Goal: Task Accomplishment & Management: Complete application form

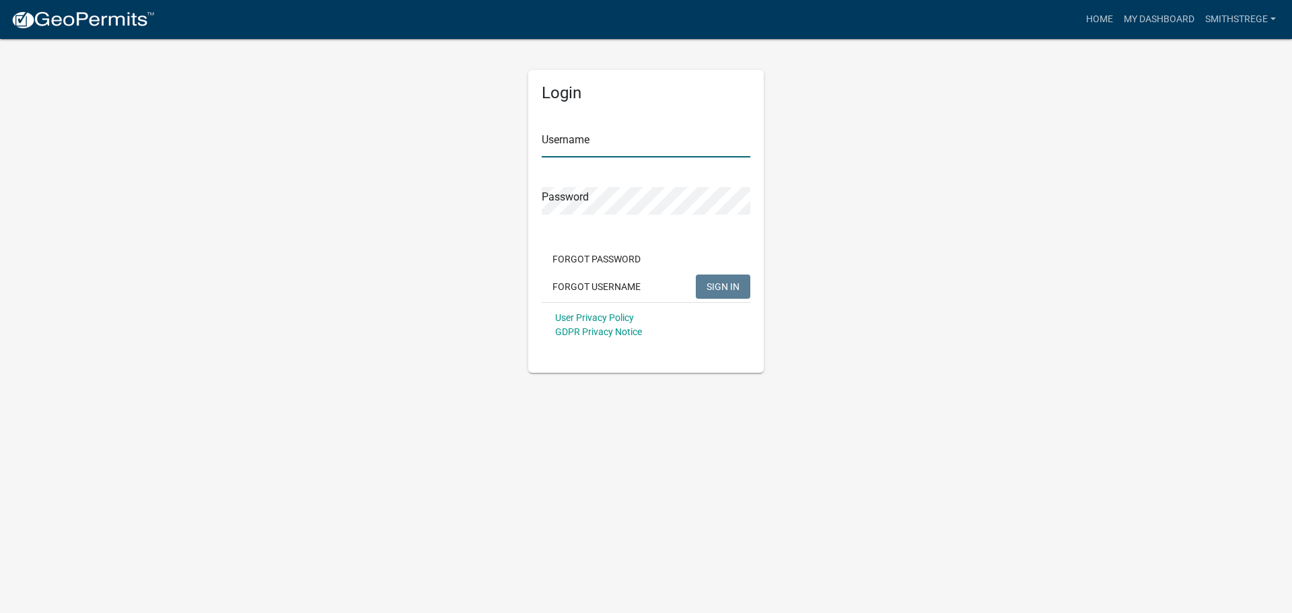
type input "Smithstrege"
click at [722, 283] on span "SIGN IN" at bounding box center [723, 286] width 33 height 11
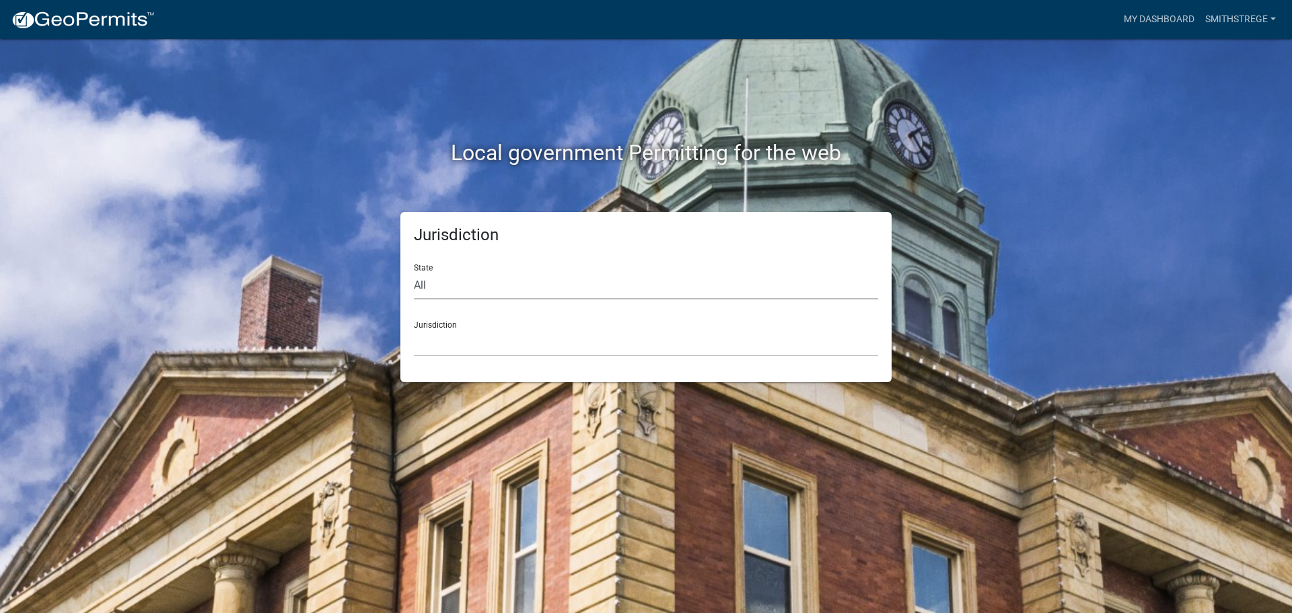
click at [438, 283] on select "All [US_STATE] [US_STATE] [US_STATE] [US_STATE] [US_STATE] [US_STATE] [US_STATE…" at bounding box center [646, 286] width 464 height 28
select select "[US_STATE]"
click at [414, 272] on select "All [US_STATE] [US_STATE] [US_STATE] [US_STATE] [US_STATE] [US_STATE] [US_STATE…" at bounding box center [646, 286] width 464 height 28
click at [461, 346] on select "[GEOGRAPHIC_DATA], [US_STATE] [GEOGRAPHIC_DATA], [US_STATE] [GEOGRAPHIC_DATA], …" at bounding box center [646, 343] width 464 height 28
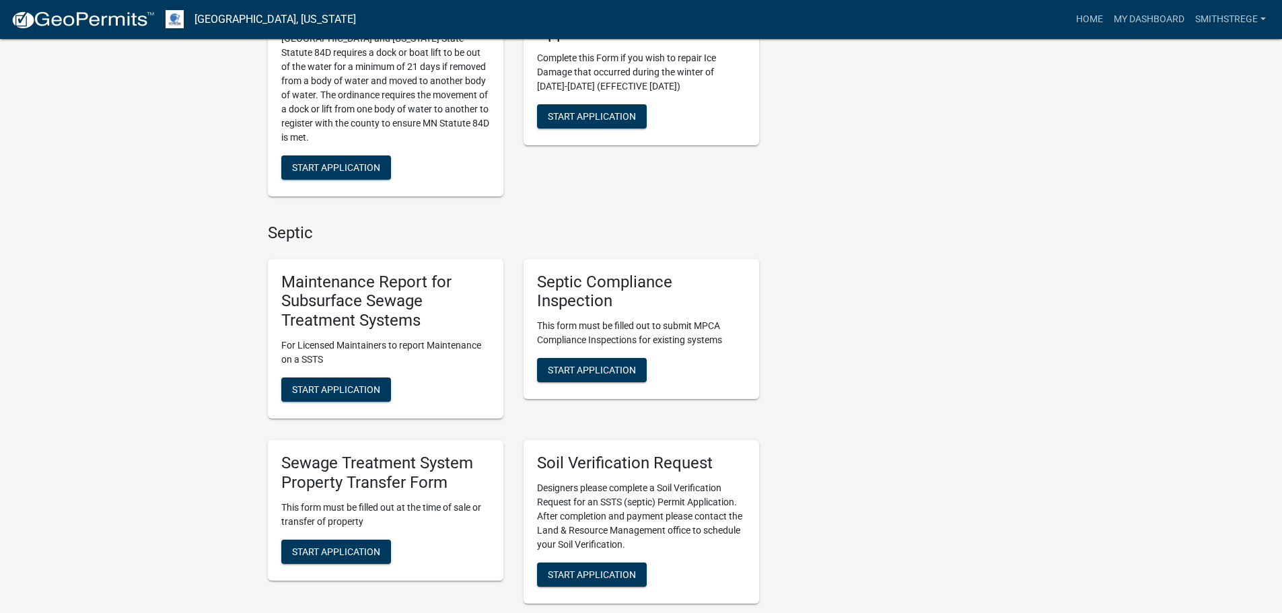
scroll to position [539, 0]
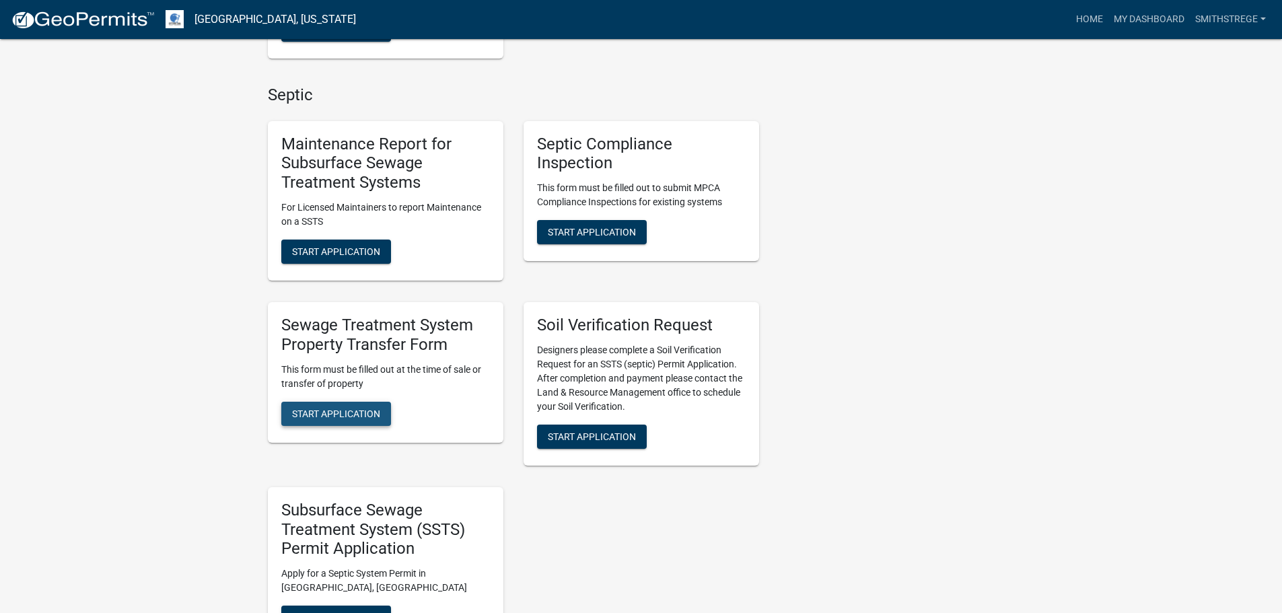
click at [364, 408] on span "Start Application" at bounding box center [336, 413] width 88 height 11
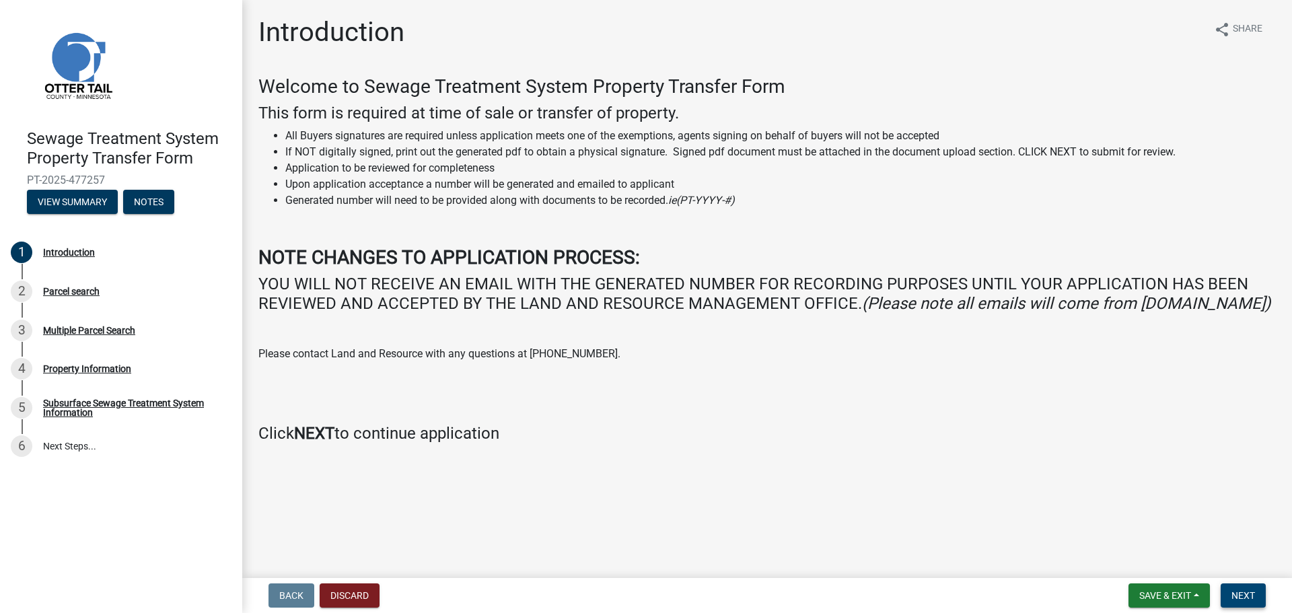
click at [1232, 591] on span "Next" at bounding box center [1244, 595] width 24 height 11
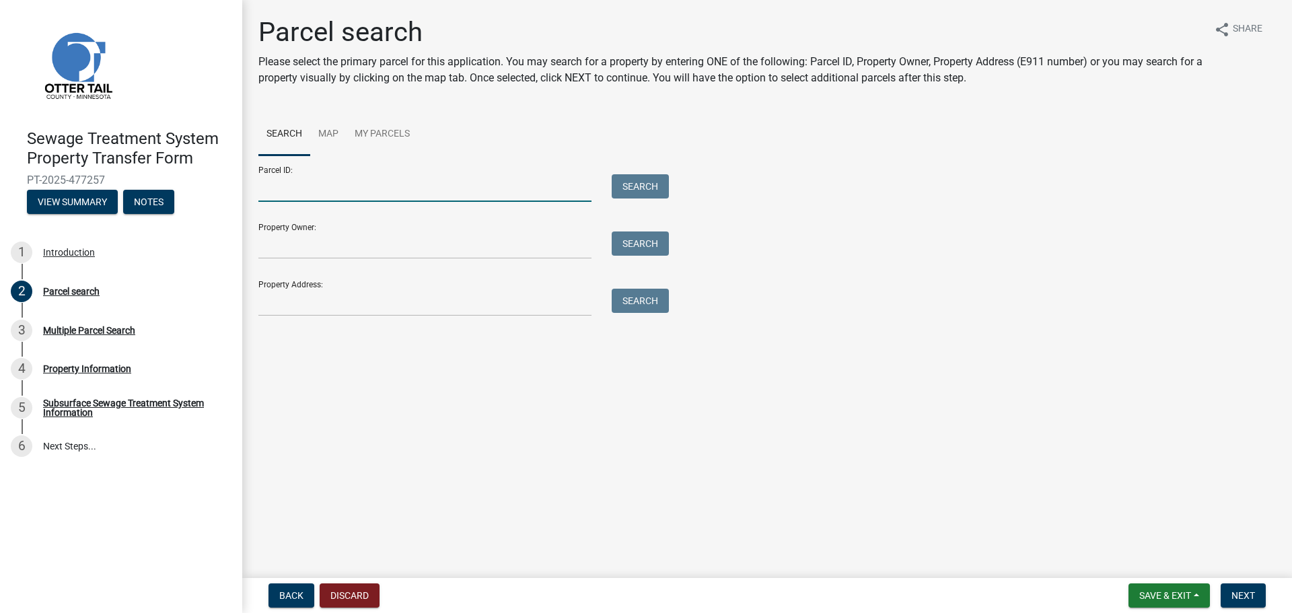
click at [308, 185] on input "Parcel ID:" at bounding box center [424, 188] width 333 height 28
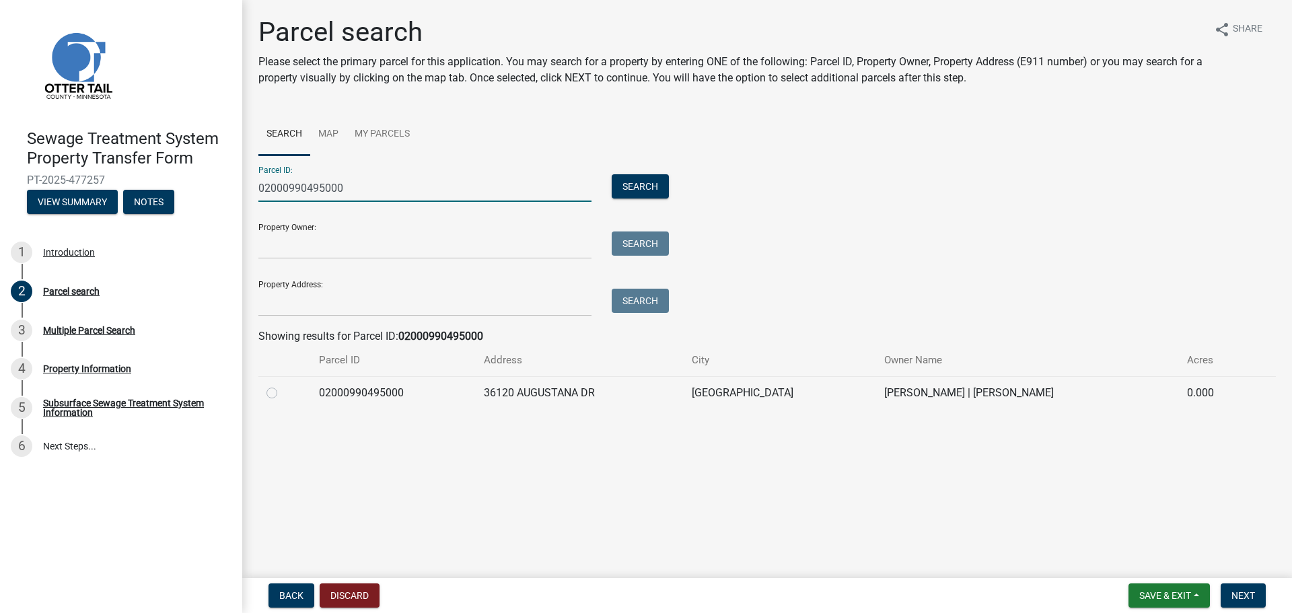
type input "02000990495000"
click at [283, 385] on label at bounding box center [283, 385] width 0 height 0
click at [283, 394] on input "radio" at bounding box center [287, 389] width 9 height 9
radio input "true"
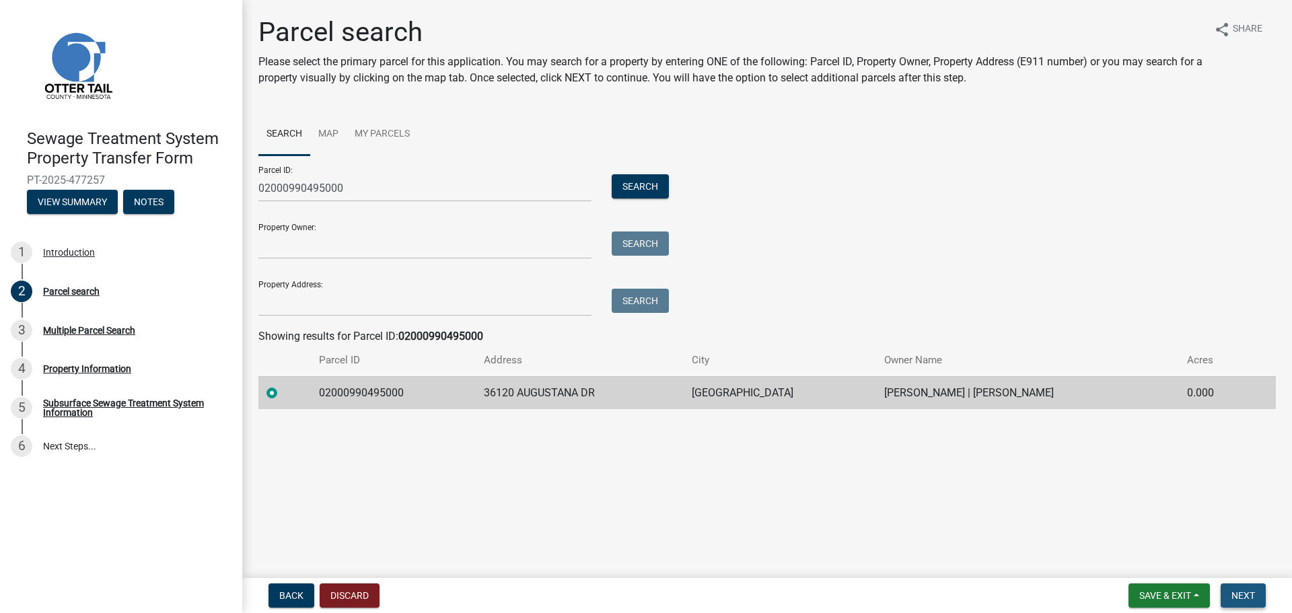
click at [1243, 598] on span "Next" at bounding box center [1244, 595] width 24 height 11
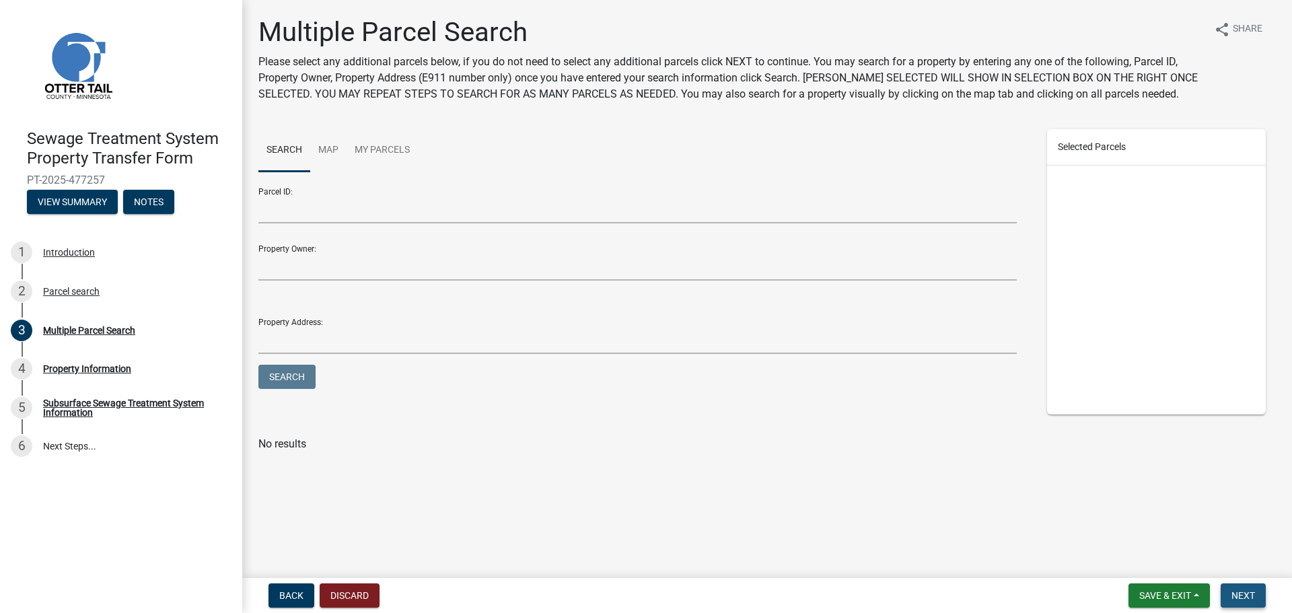
click at [1253, 598] on span "Next" at bounding box center [1244, 595] width 24 height 11
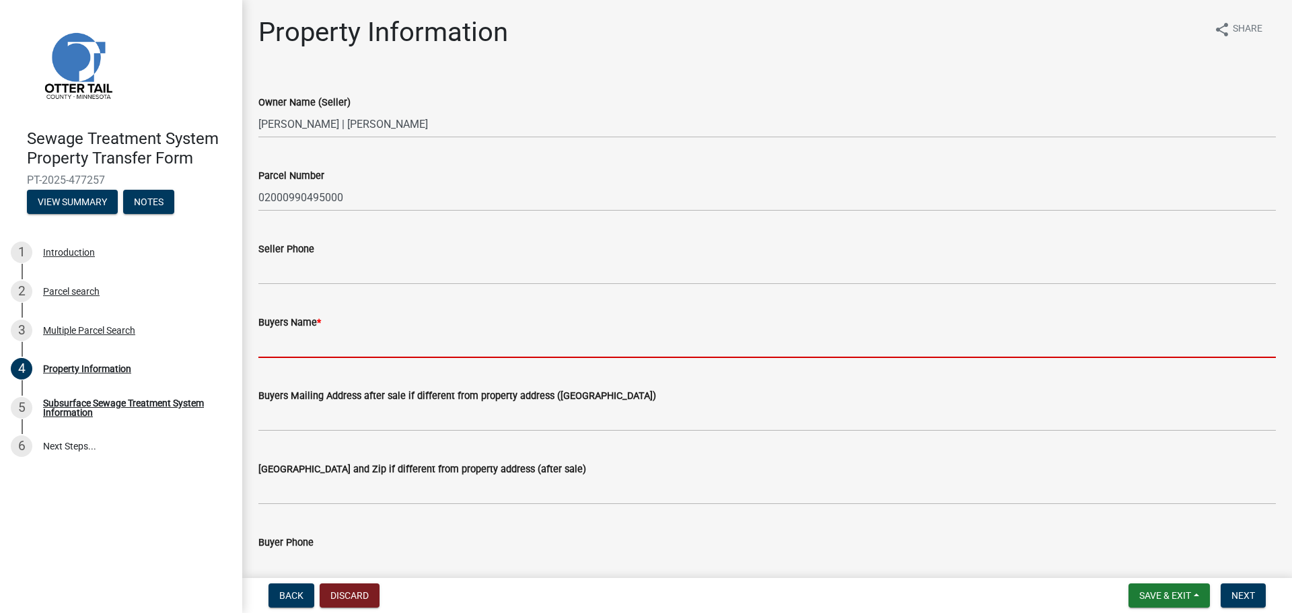
click at [355, 341] on input "Buyers Name *" at bounding box center [767, 345] width 1018 height 28
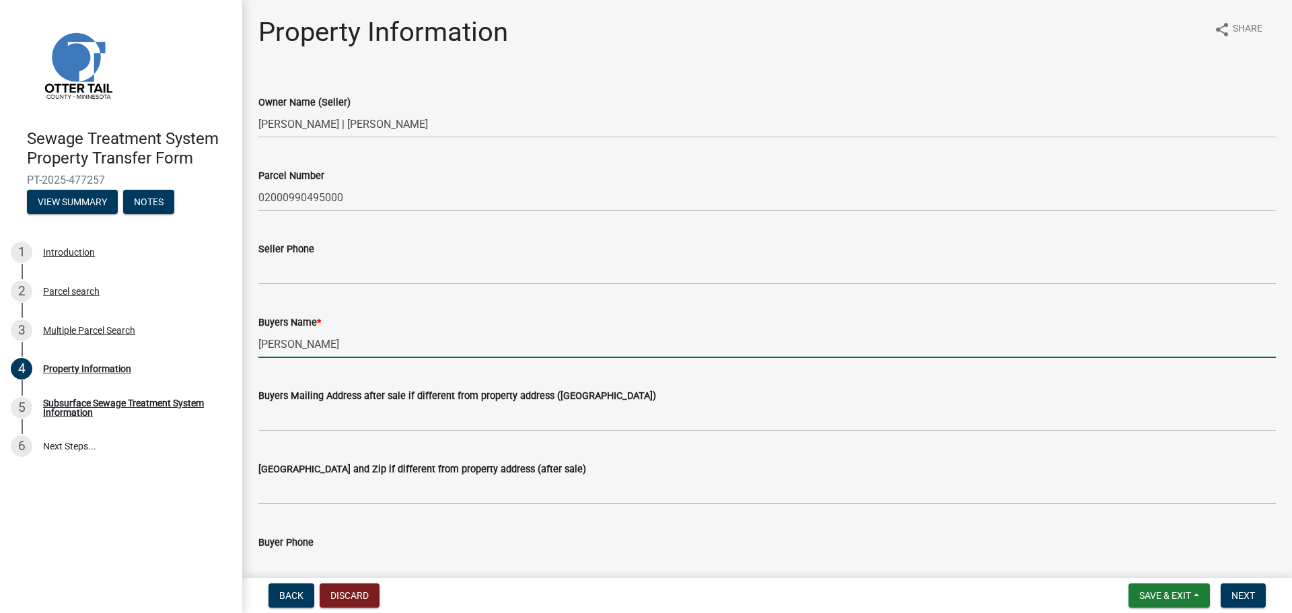
type input "[PERSON_NAME]"
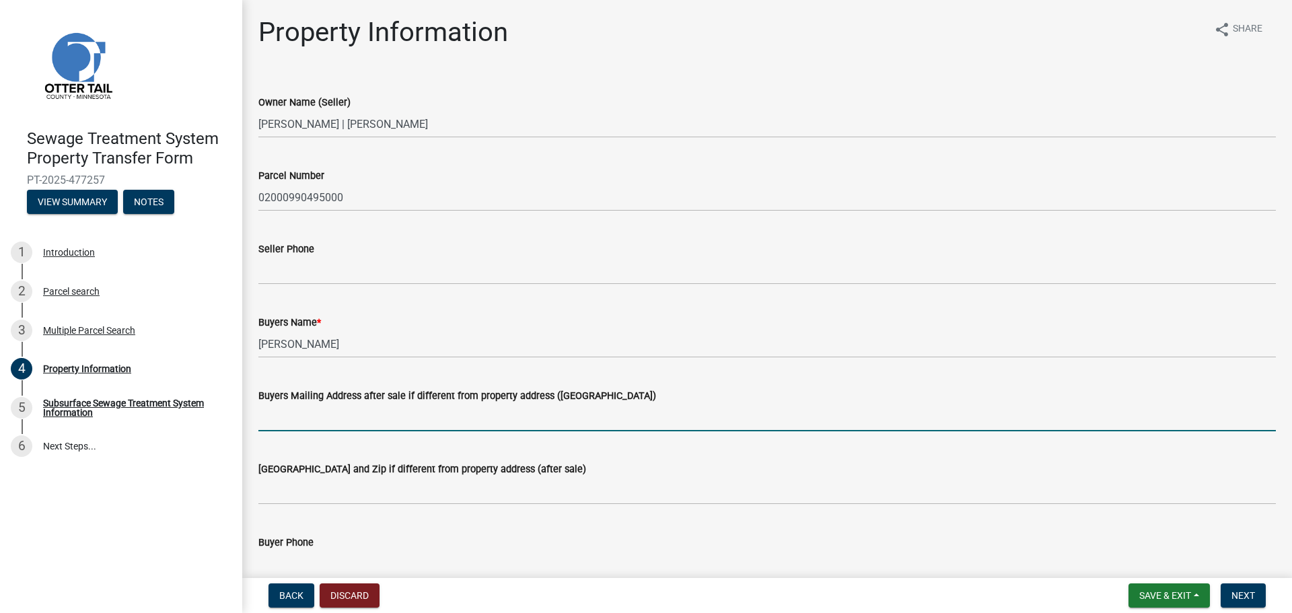
click at [336, 425] on input "Buyers Mailing Address after sale if different from property address ([GEOGRAPH…" at bounding box center [767, 418] width 1018 height 28
type input "[STREET_ADDRESS]"
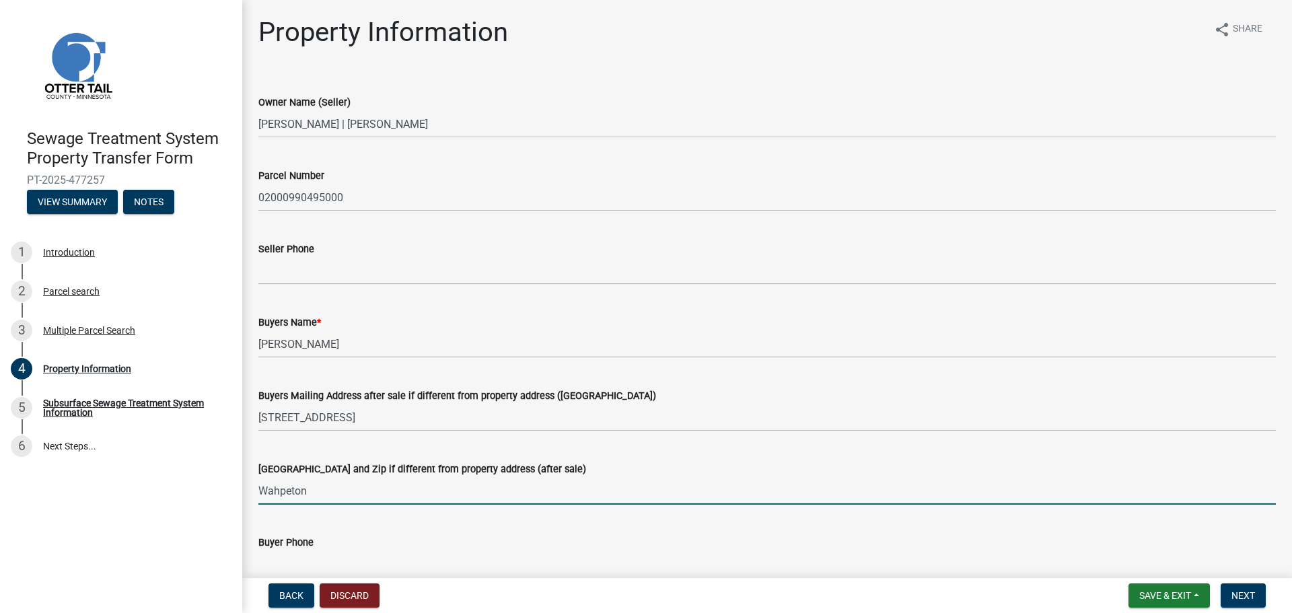
type input "Wahpeton, ND 58075"
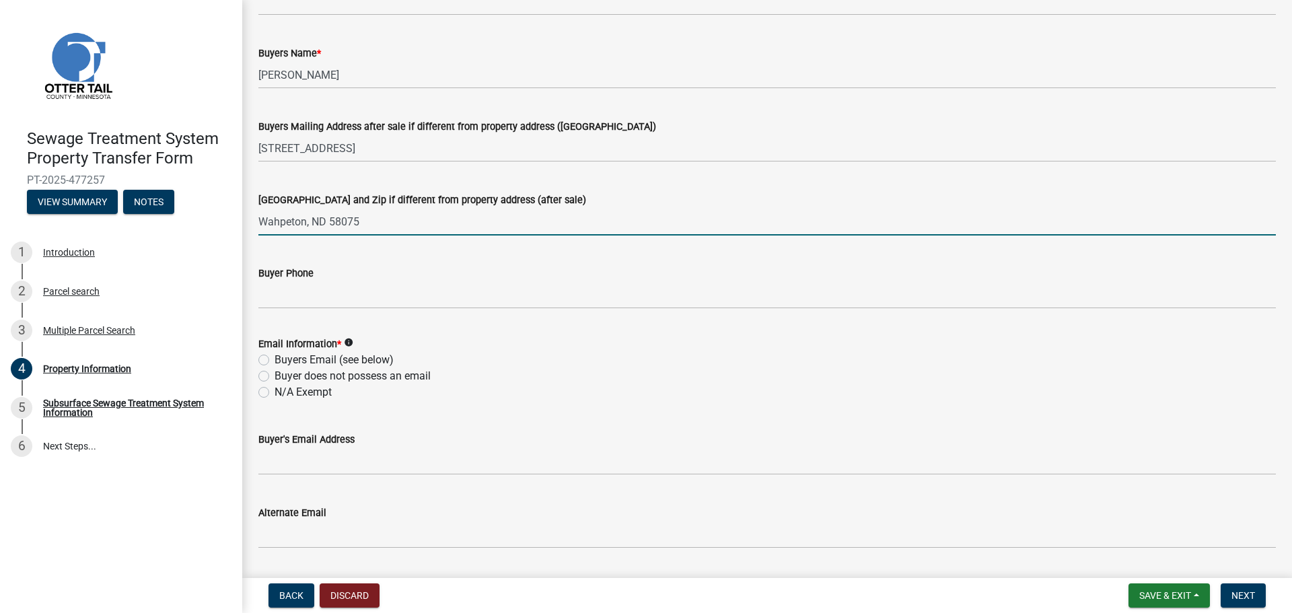
click at [291, 391] on label "N/A Exempt" at bounding box center [303, 392] width 57 height 16
click at [283, 391] on input "N/A Exempt" at bounding box center [279, 388] width 9 height 9
radio input "true"
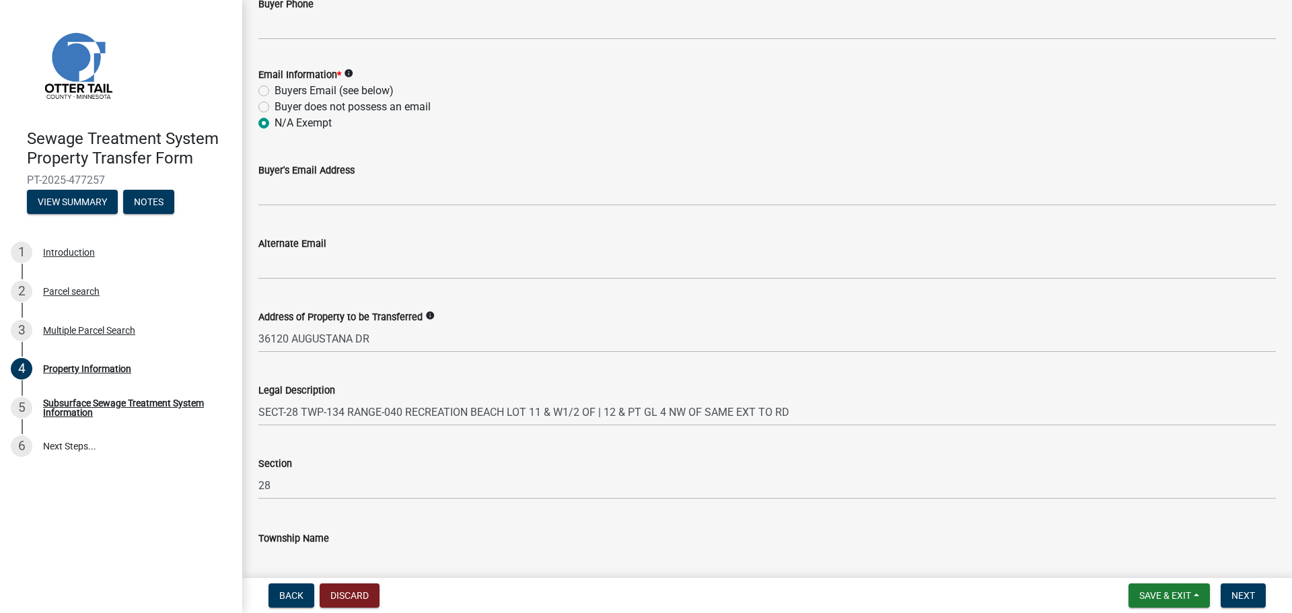
scroll to position [603, 0]
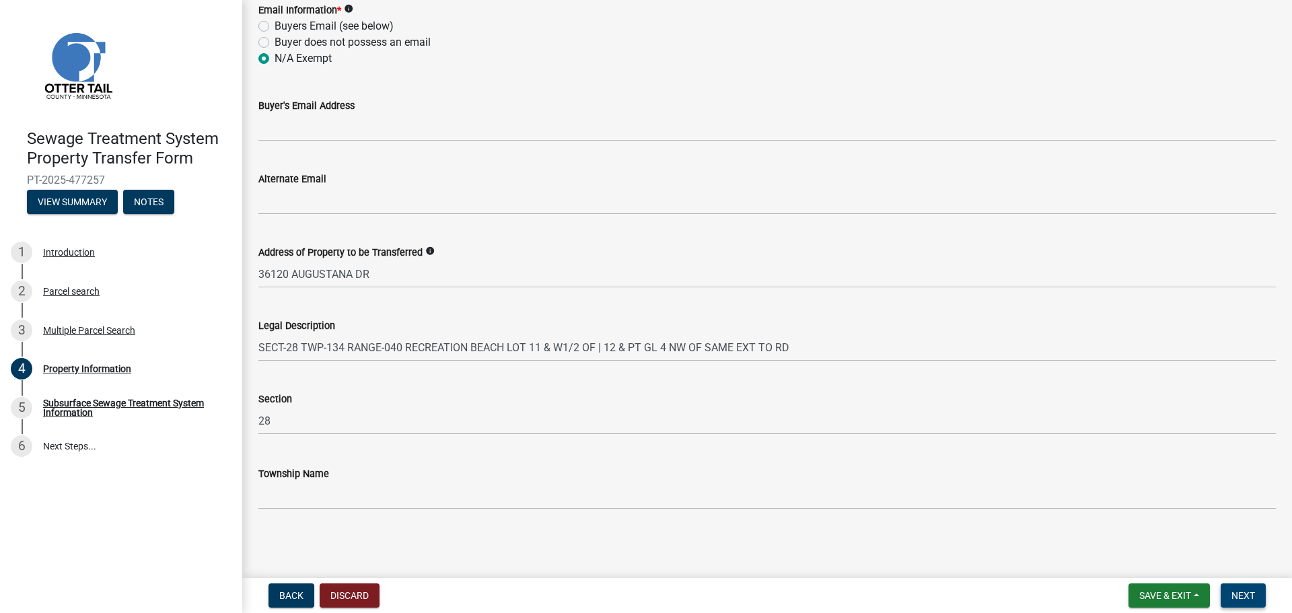
click at [1235, 595] on span "Next" at bounding box center [1244, 595] width 24 height 11
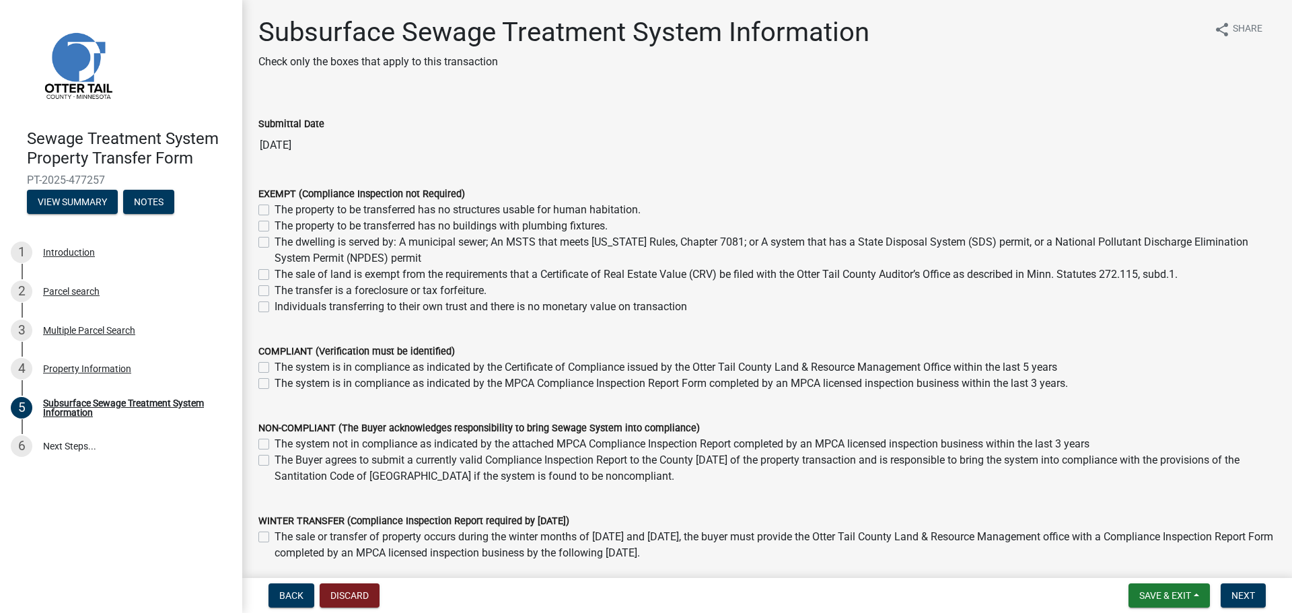
click at [275, 275] on label "The sale of land is exempt from the requirements that a Certificate of Real Est…" at bounding box center [726, 275] width 903 height 16
click at [275, 275] on input "The sale of land is exempt from the requirements that a Certificate of Real Est…" at bounding box center [279, 271] width 9 height 9
checkbox input "true"
checkbox input "false"
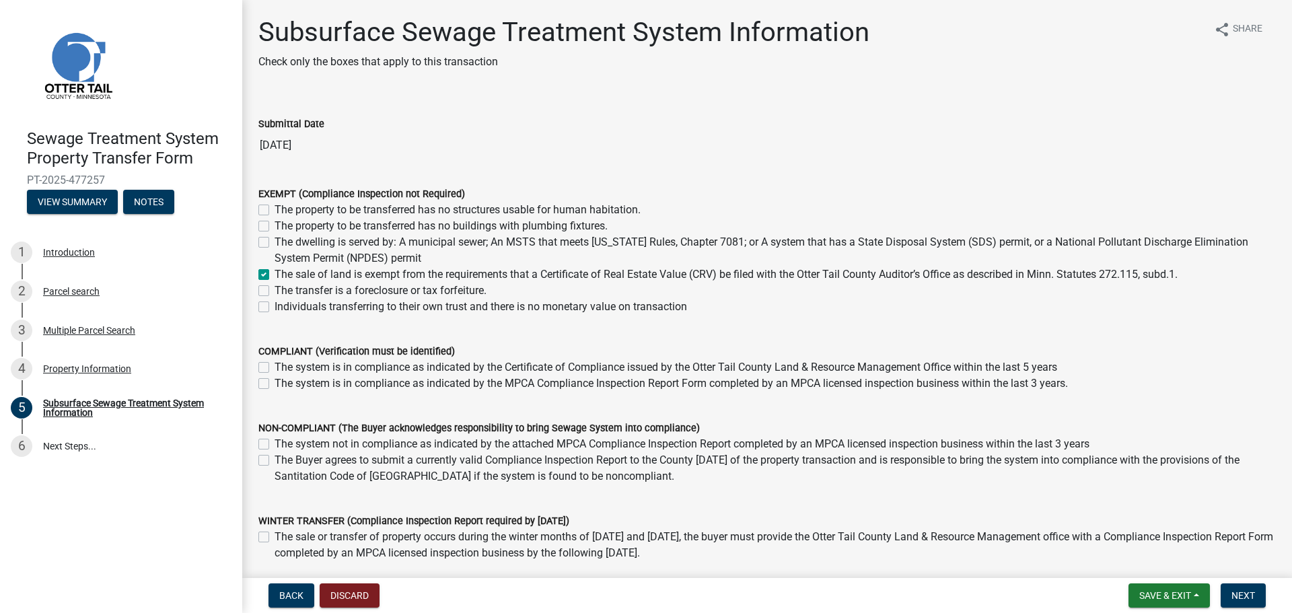
checkbox input "false"
checkbox input "true"
checkbox input "false"
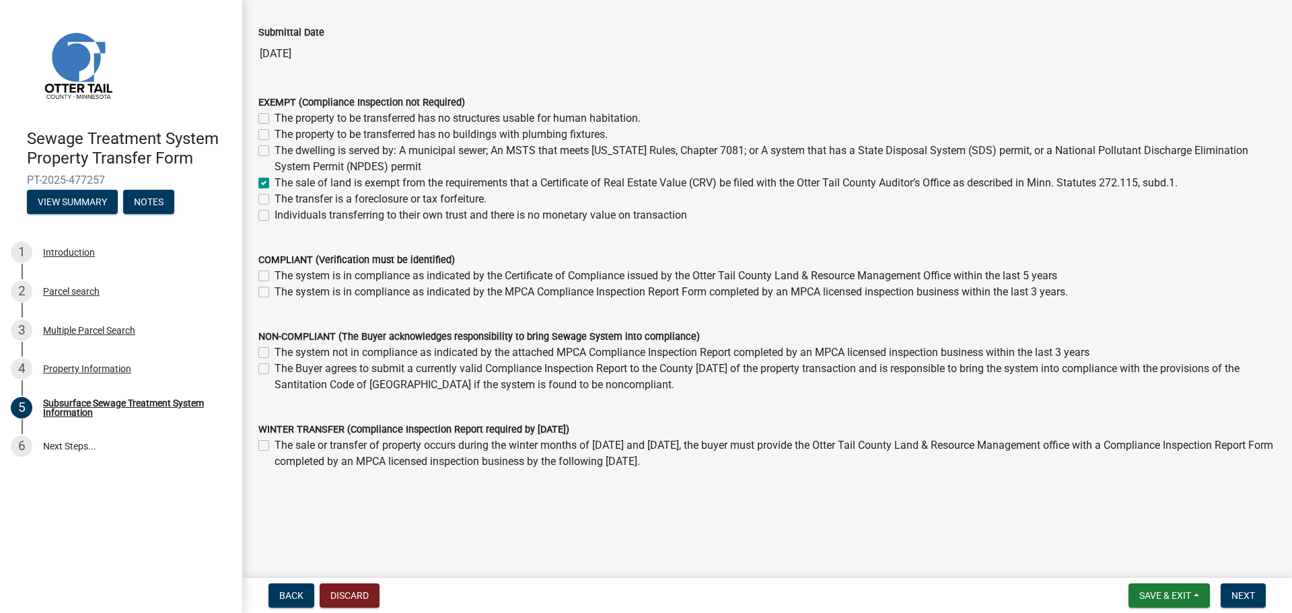
scroll to position [96, 0]
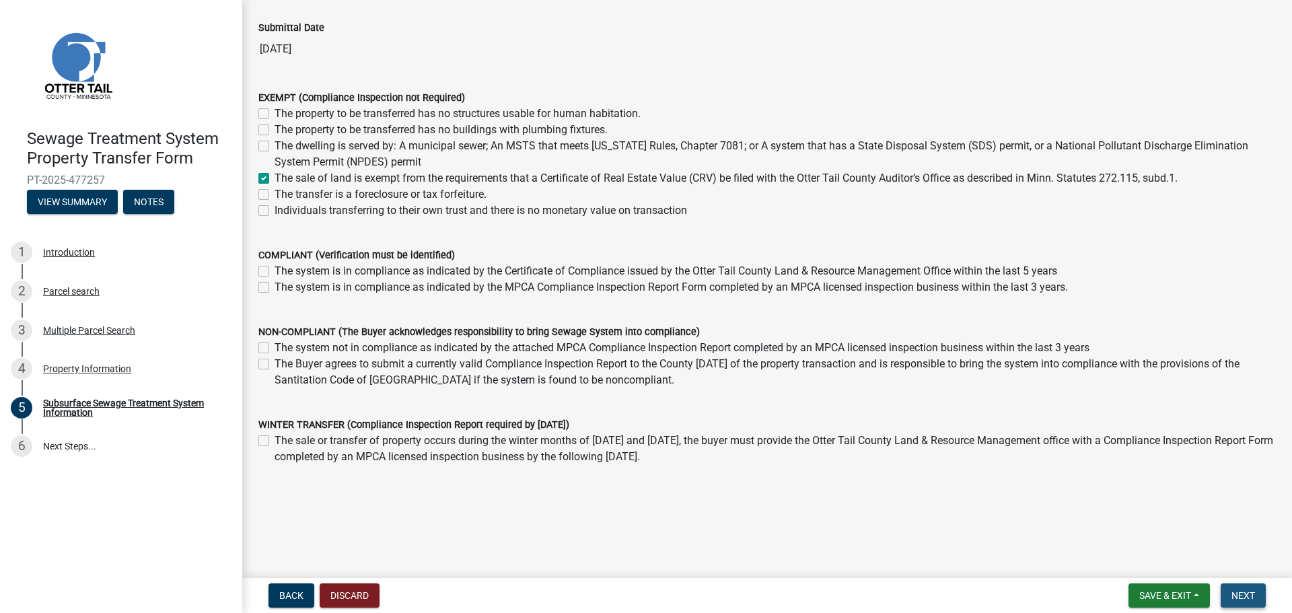
click at [1251, 599] on button "Next" at bounding box center [1243, 596] width 45 height 24
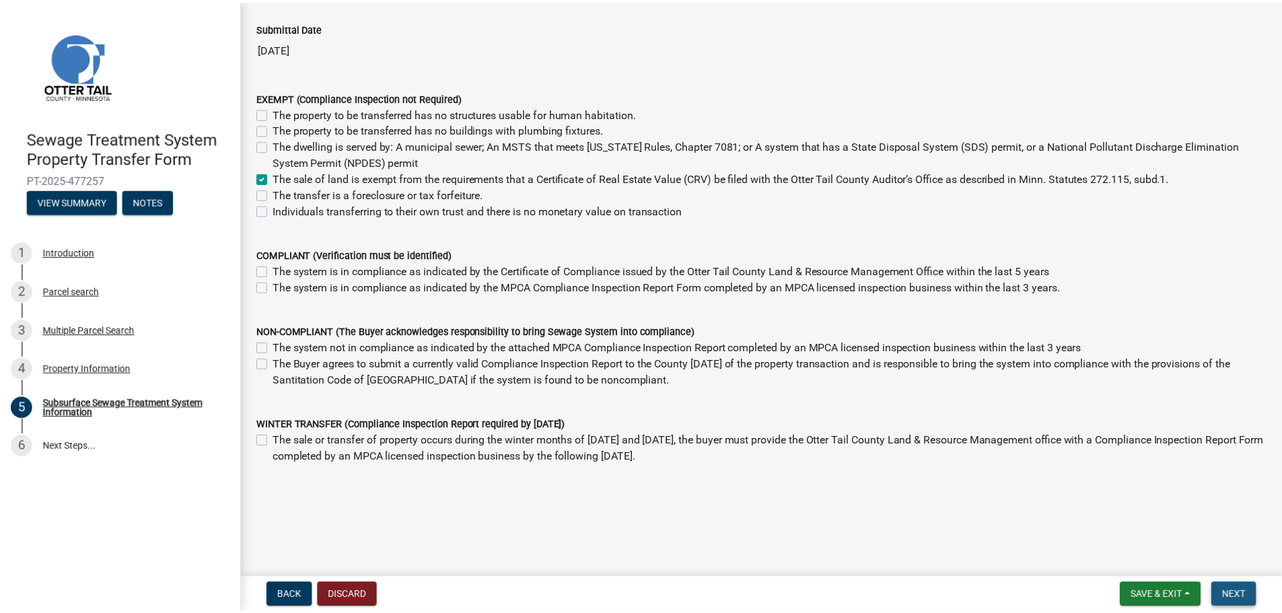
scroll to position [0, 0]
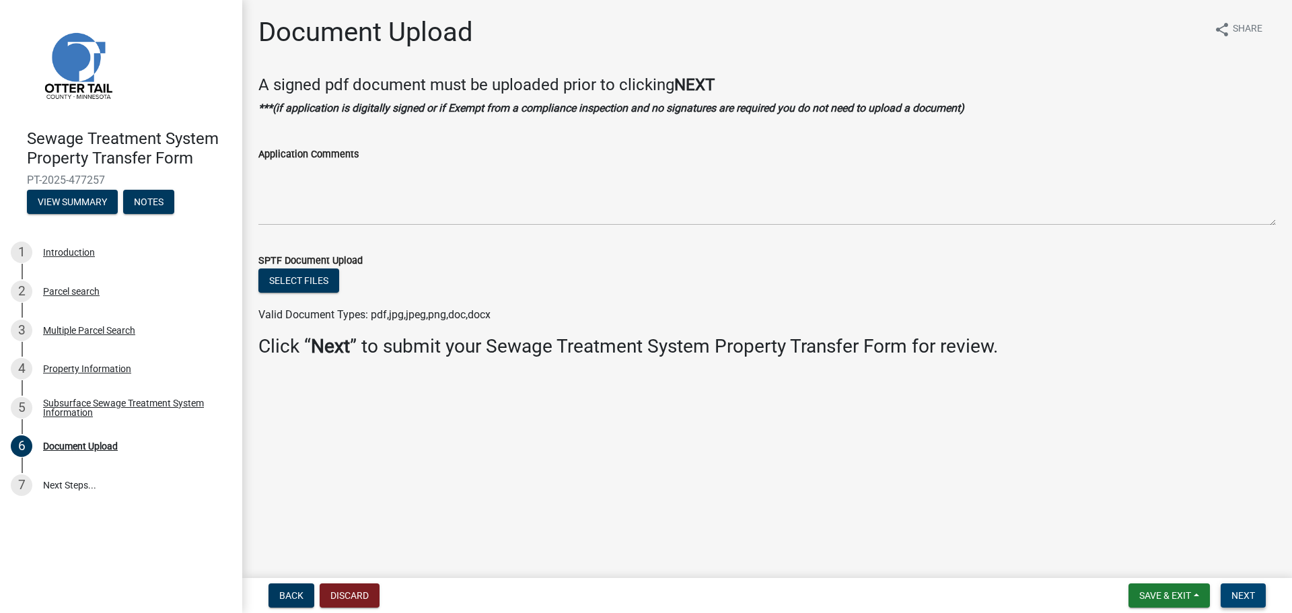
click at [1254, 596] on span "Next" at bounding box center [1244, 595] width 24 height 11
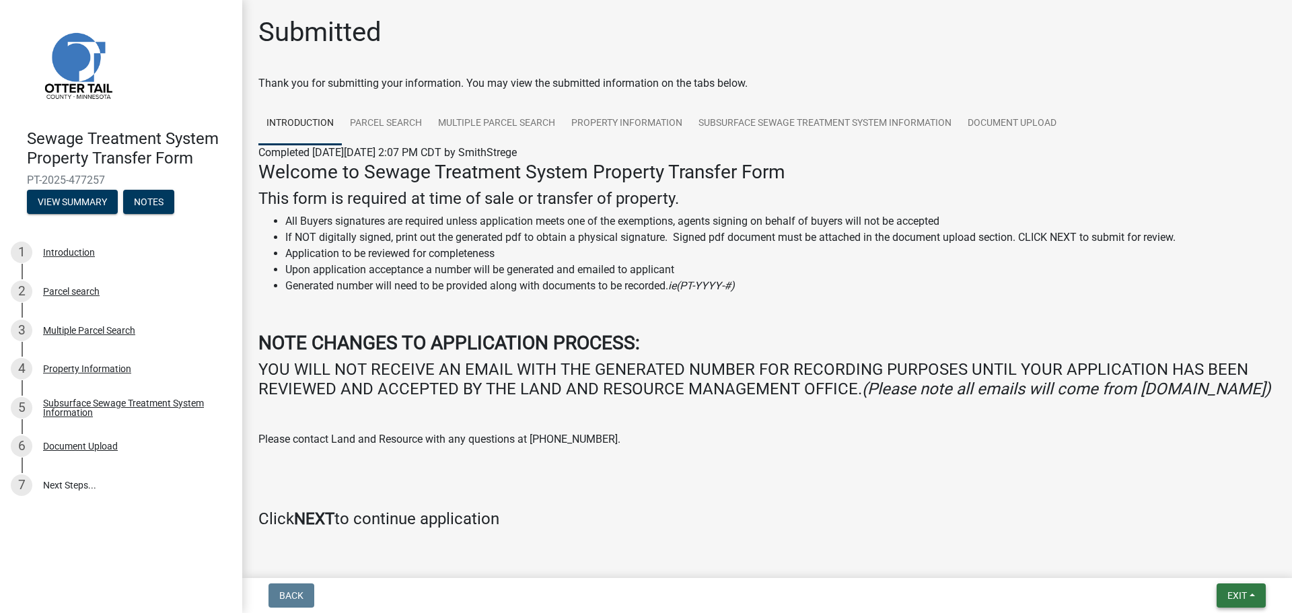
click at [1262, 590] on button "Exit" at bounding box center [1241, 596] width 49 height 24
click at [1212, 559] on button "Save & Exit" at bounding box center [1213, 561] width 108 height 32
